Goal: Information Seeking & Learning: Learn about a topic

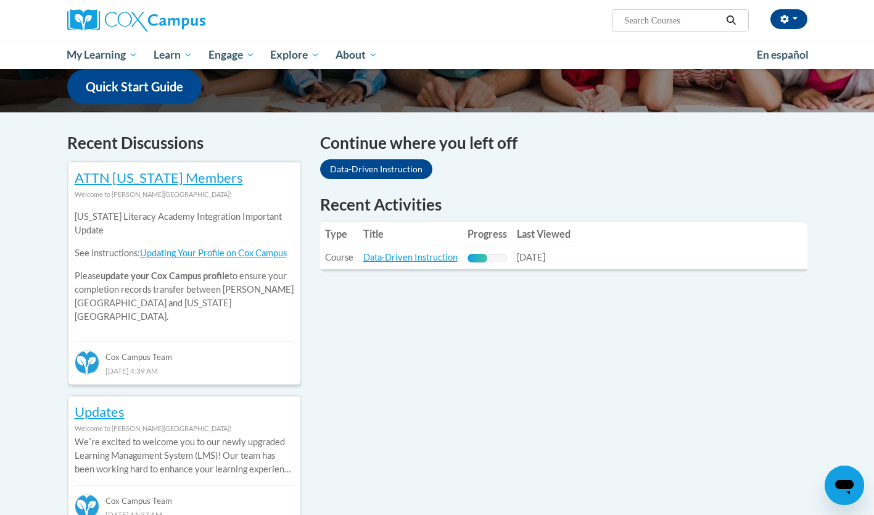
scroll to position [317, 0]
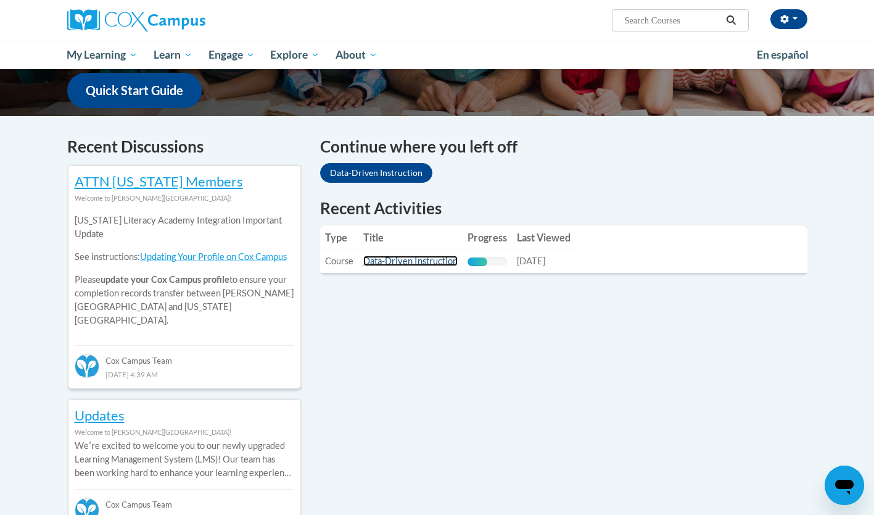
click at [430, 265] on link "Data-Driven Instruction" at bounding box center [410, 260] width 94 height 10
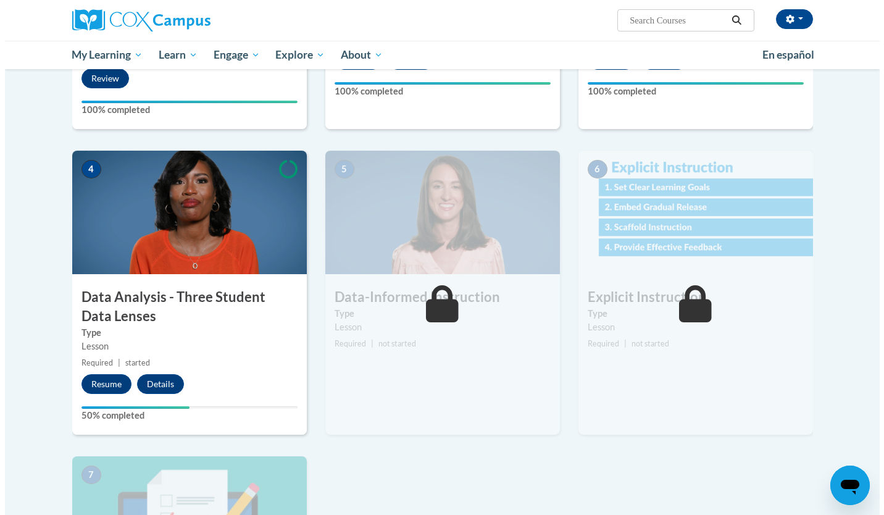
scroll to position [477, 0]
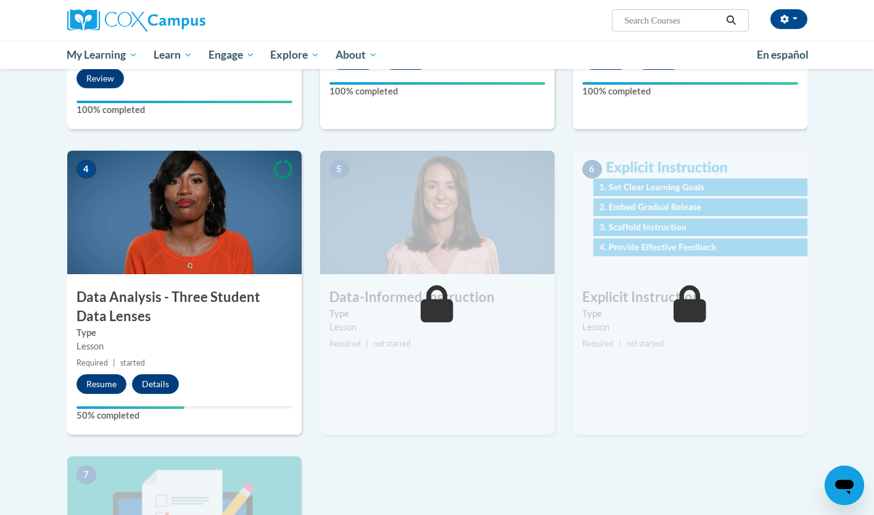
click at [118, 384] on button "Resume" at bounding box center [102, 384] width 50 height 20
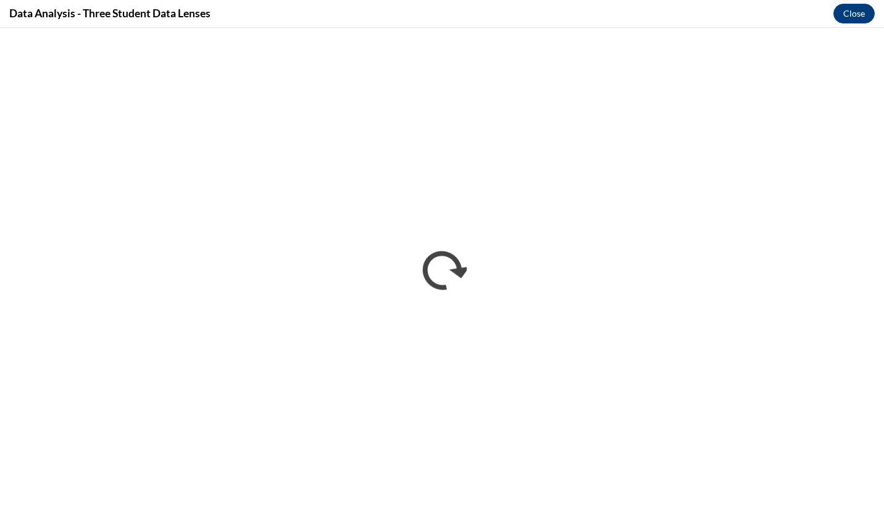
scroll to position [0, 0]
